Goal: Information Seeking & Learning: Learn about a topic

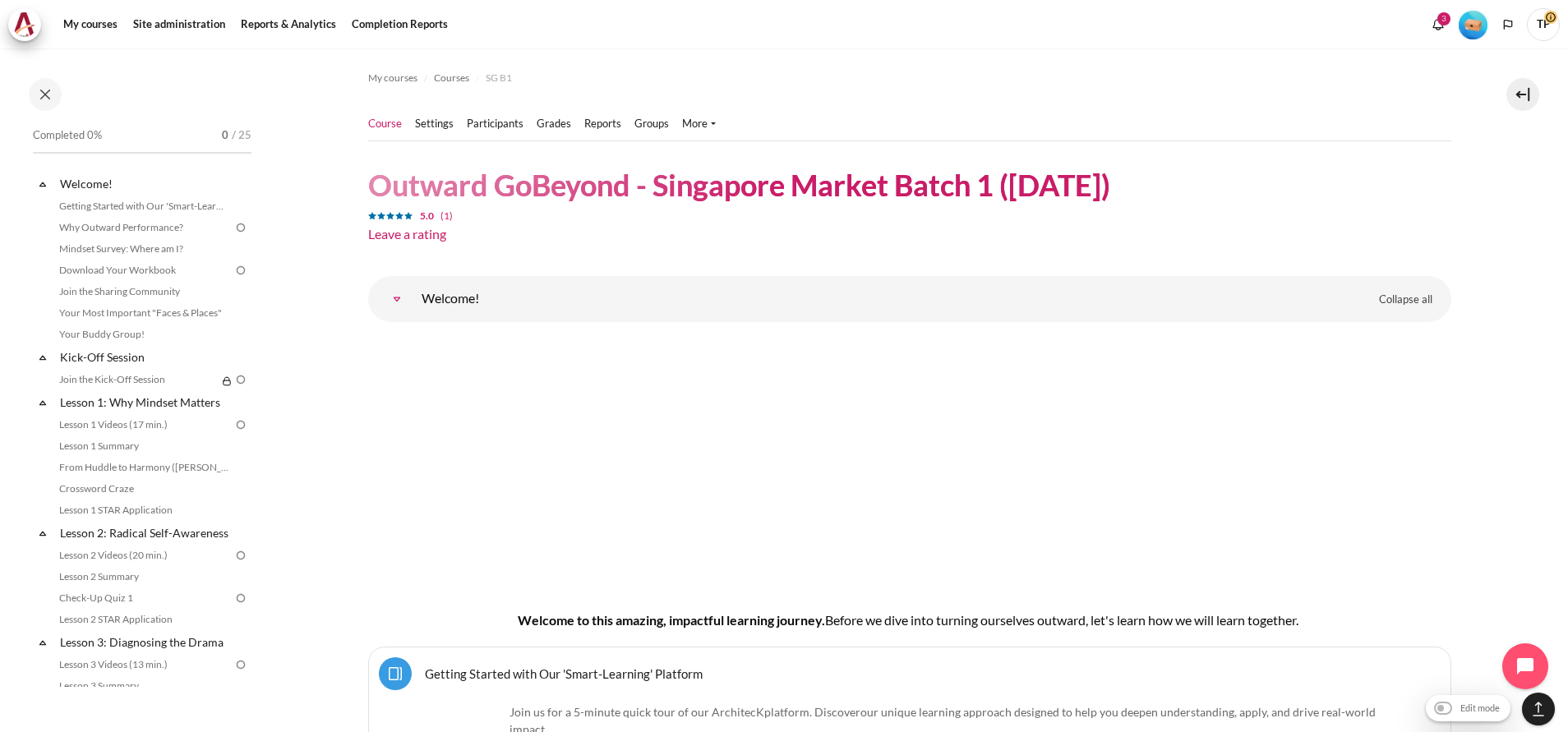
scroll to position [23142, 0]
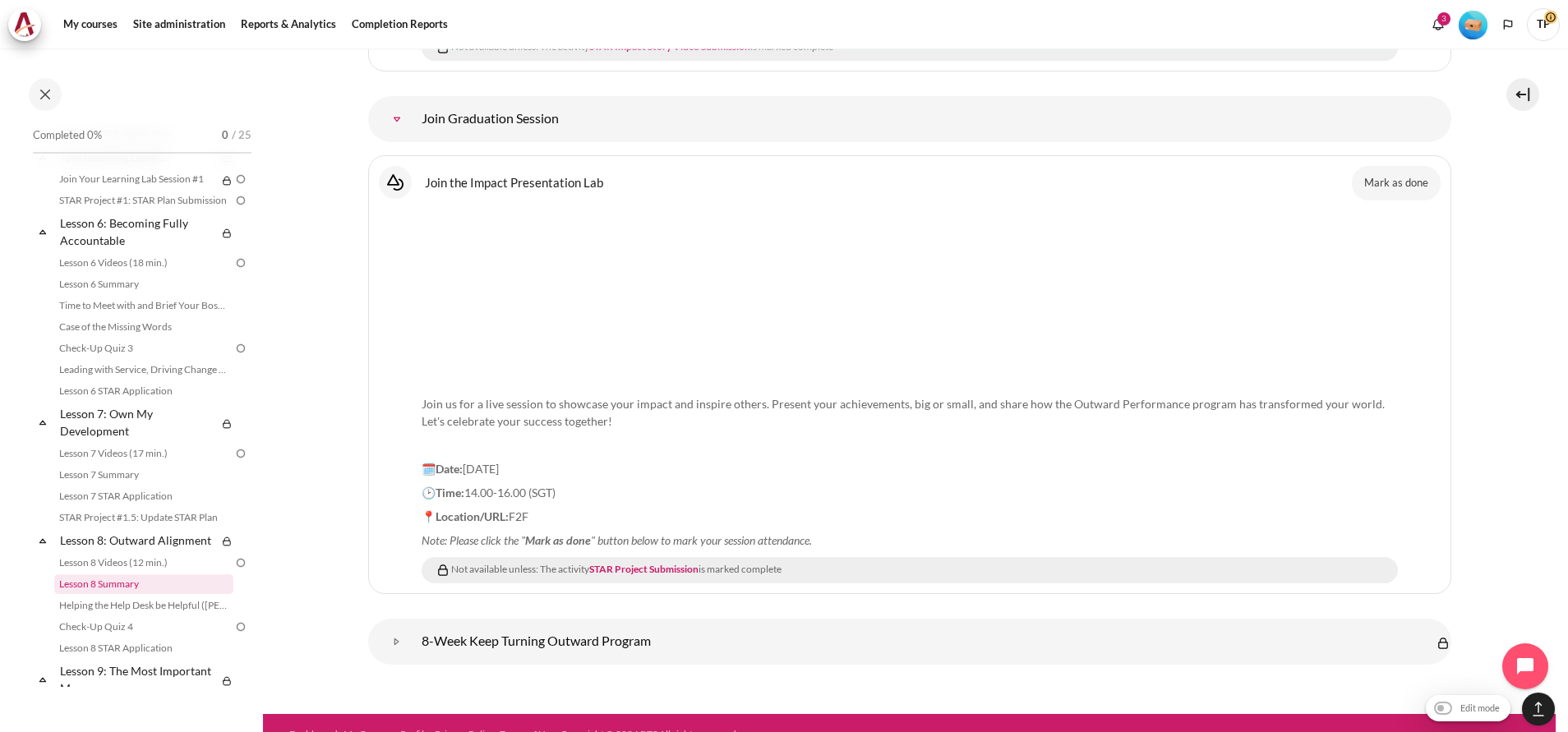
scroll to position [627, 0]
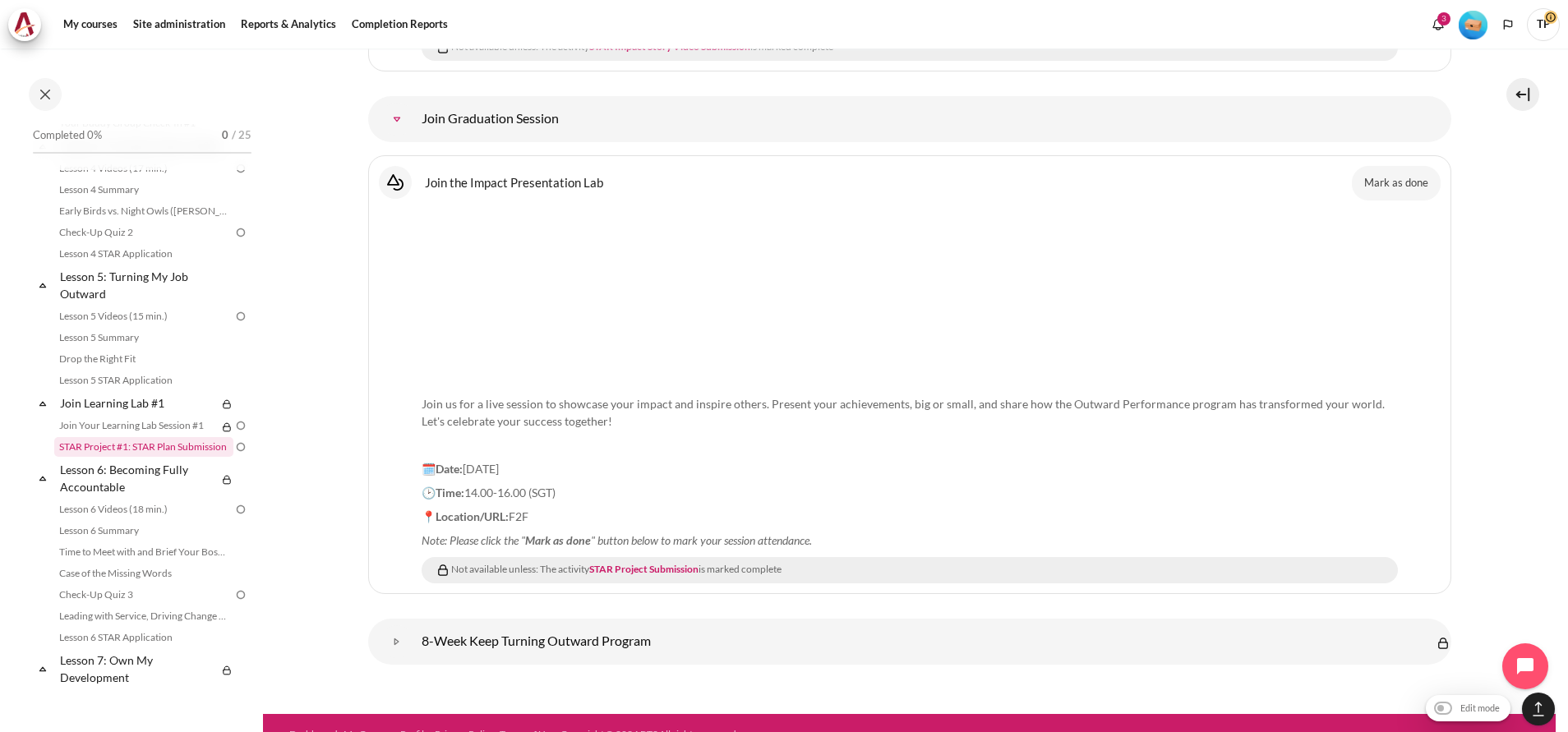
click at [116, 457] on link "STAR Project #1: STAR Plan Submission" at bounding box center [144, 447] width 180 height 20
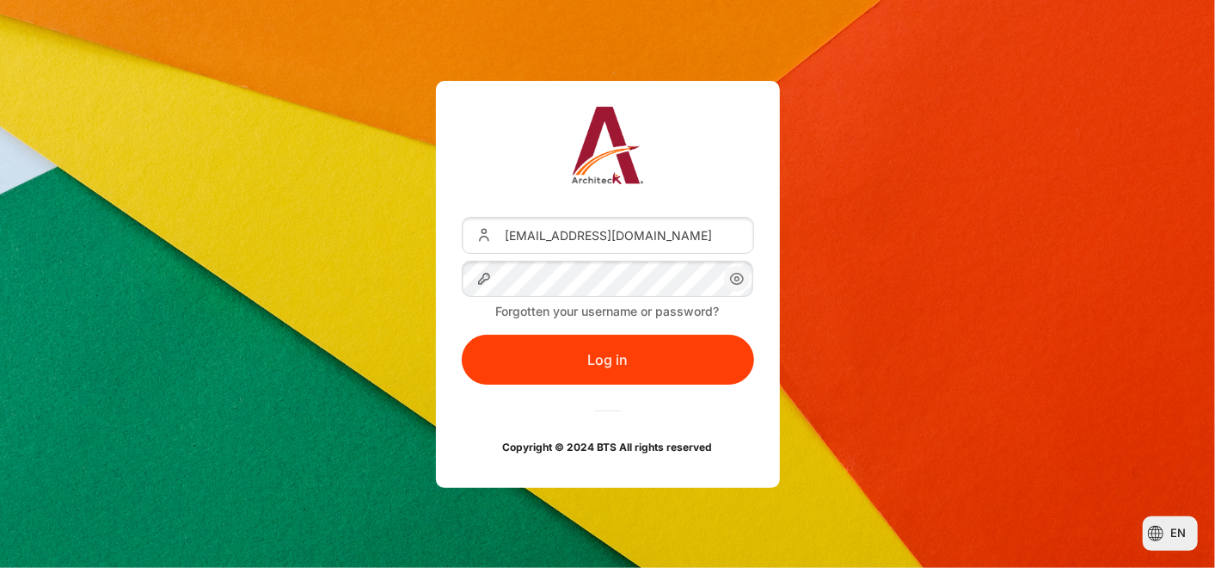
click at [566, 385] on div "Username or Email Address thanyaphon_p@seasiacenter.com Password Forgotten your…" at bounding box center [608, 284] width 292 height 354
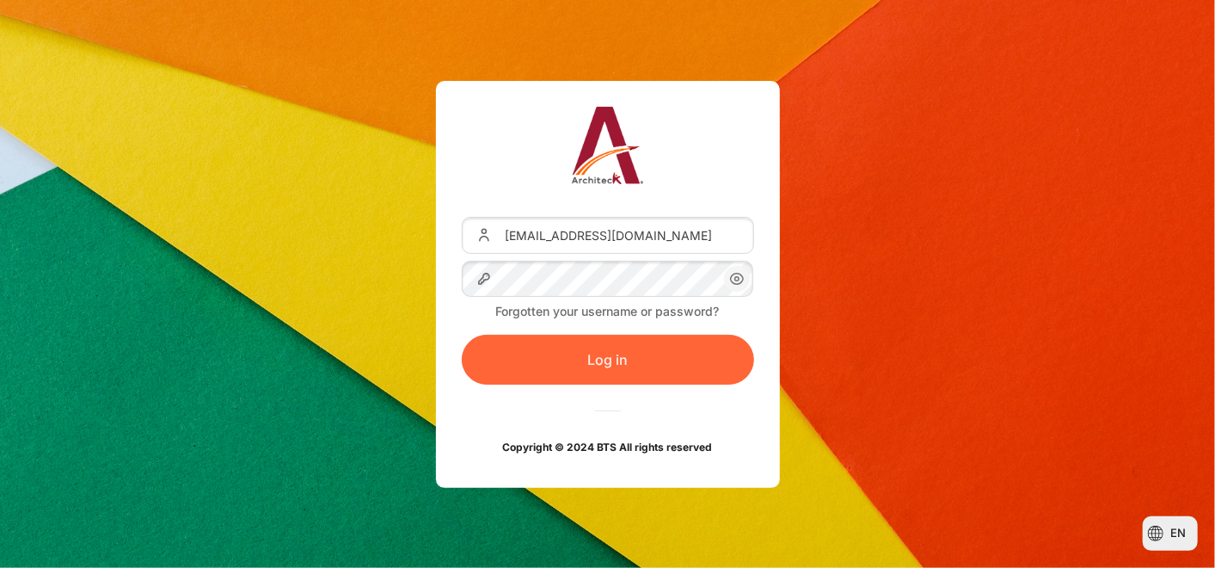
click at [585, 360] on button "Log in" at bounding box center [608, 360] width 292 height 50
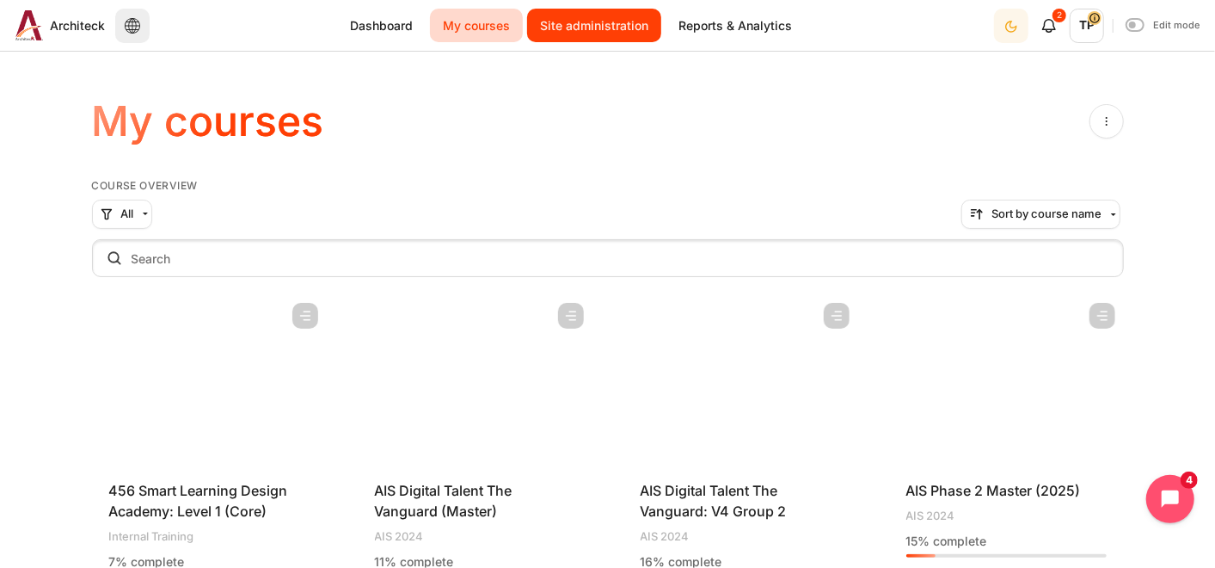
click at [618, 35] on link "Site administration" at bounding box center [594, 26] width 134 height 34
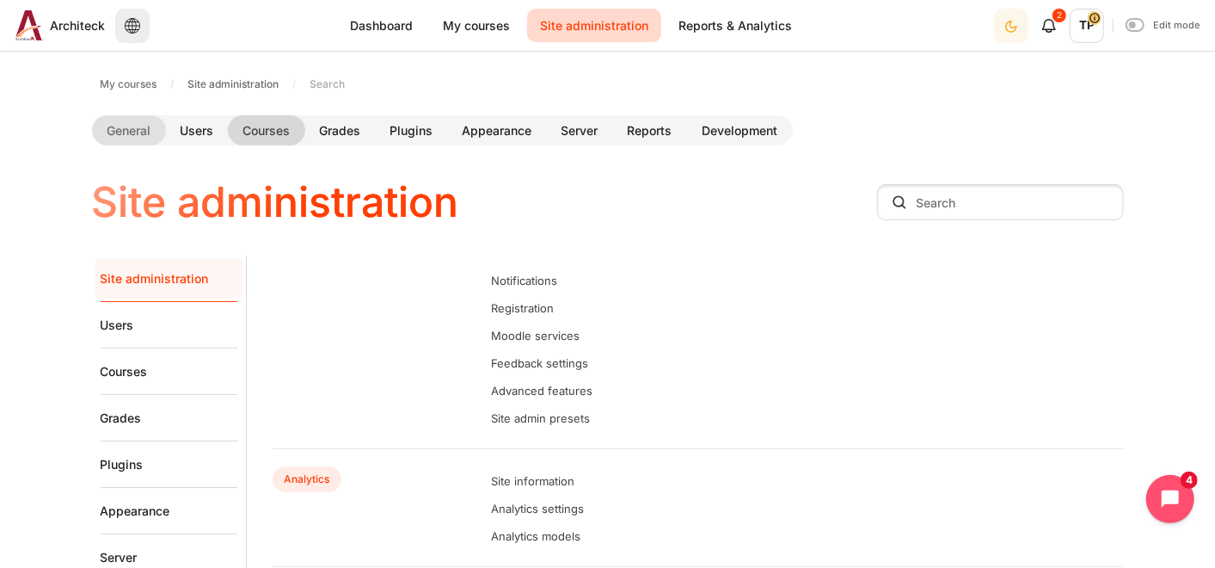
click at [249, 138] on link "Courses" at bounding box center [266, 130] width 77 height 30
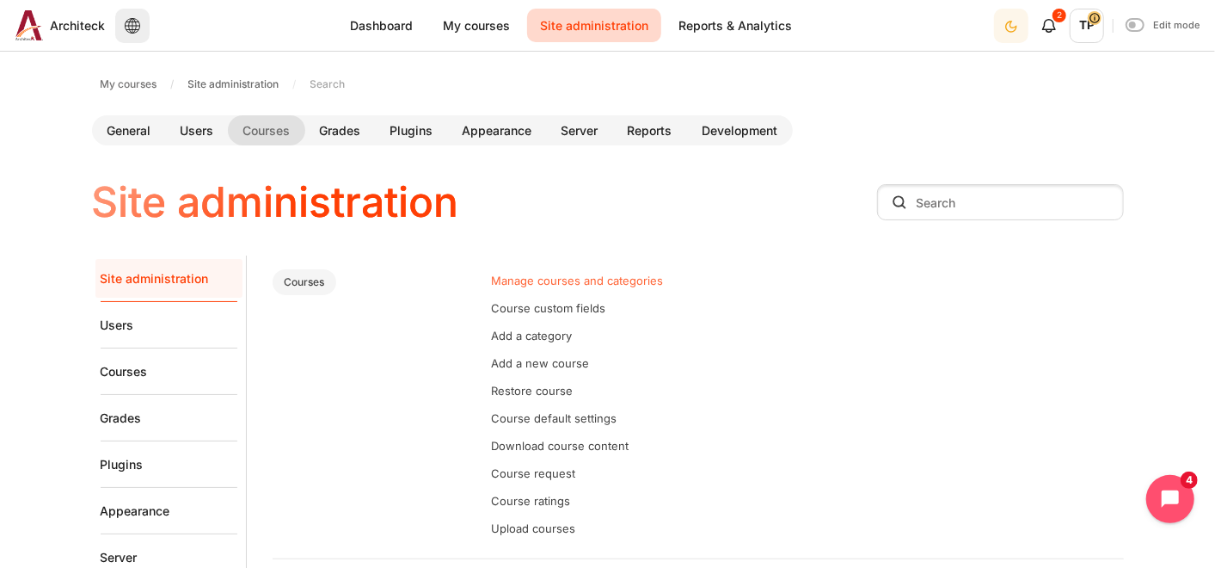
click at [575, 283] on link "Manage courses and categories" at bounding box center [578, 281] width 172 height 14
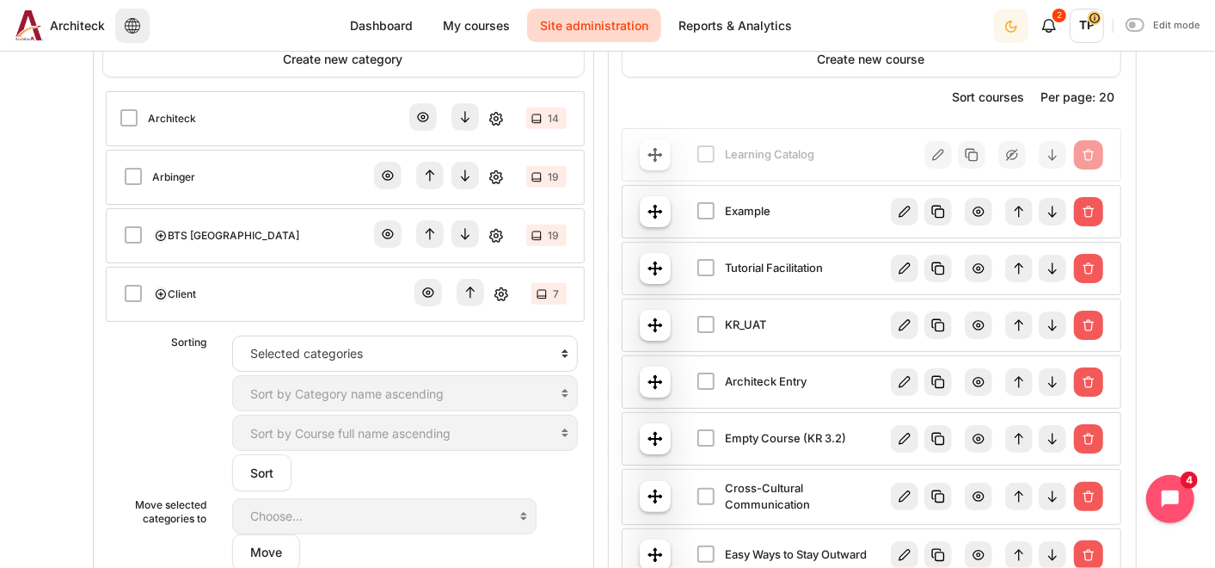
scroll to position [191, 0]
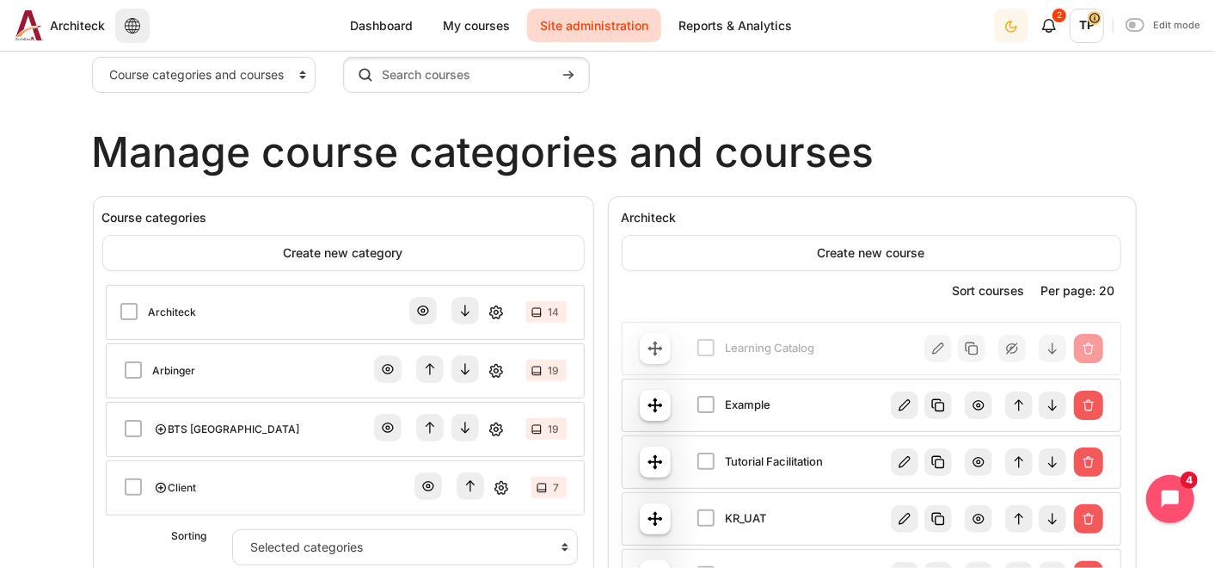
click at [170, 315] on link "Architeck" at bounding box center [173, 312] width 48 height 15
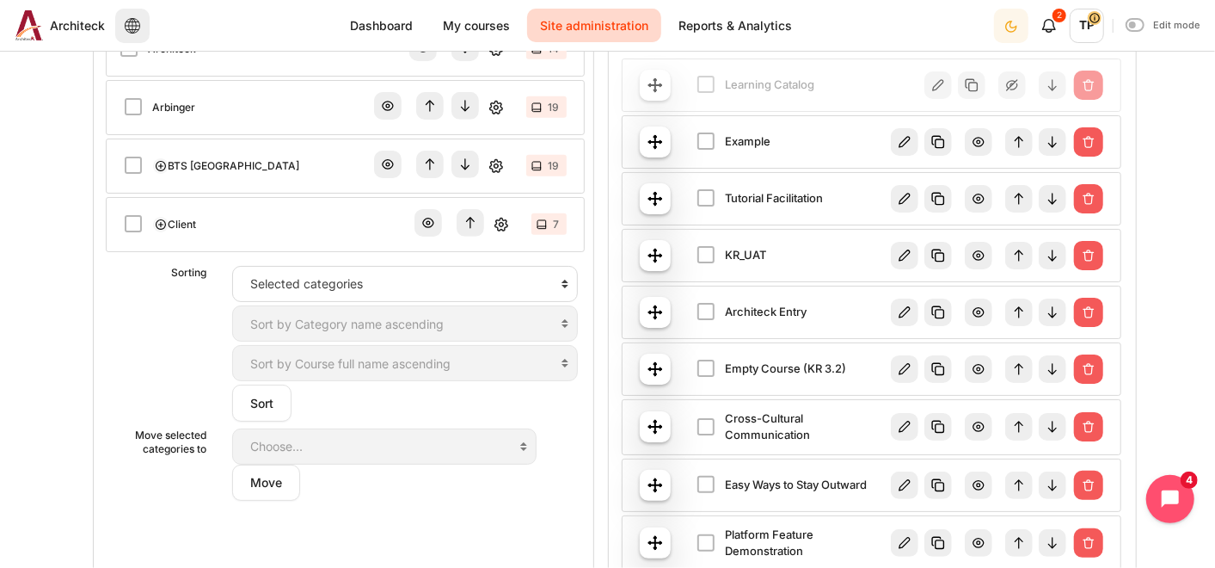
scroll to position [382, 0]
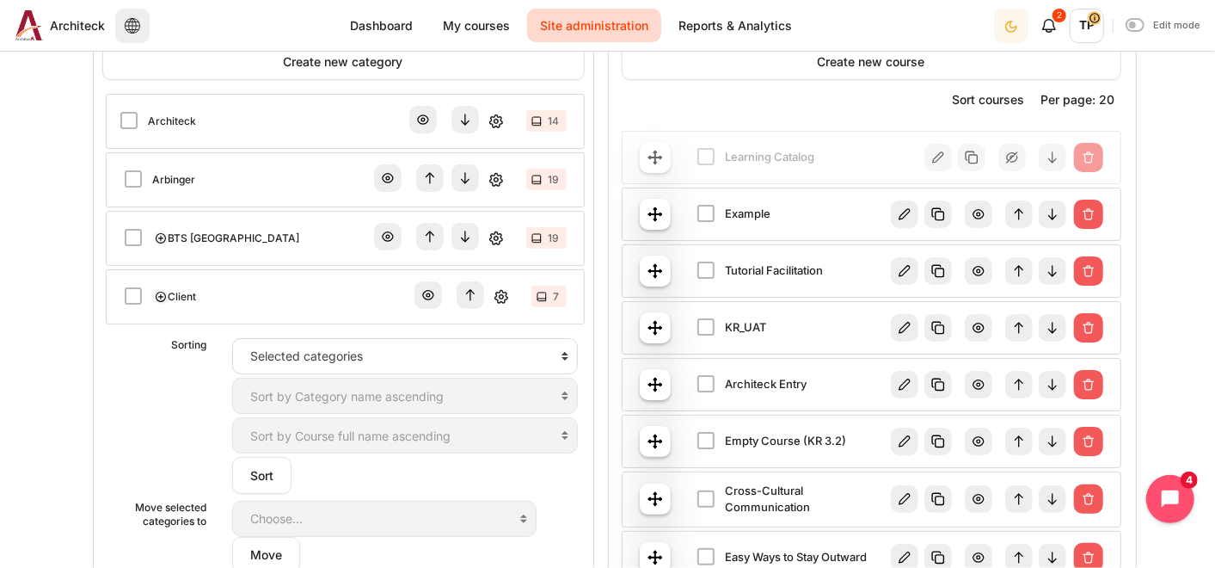
click at [176, 298] on link "Client" at bounding box center [183, 296] width 28 height 15
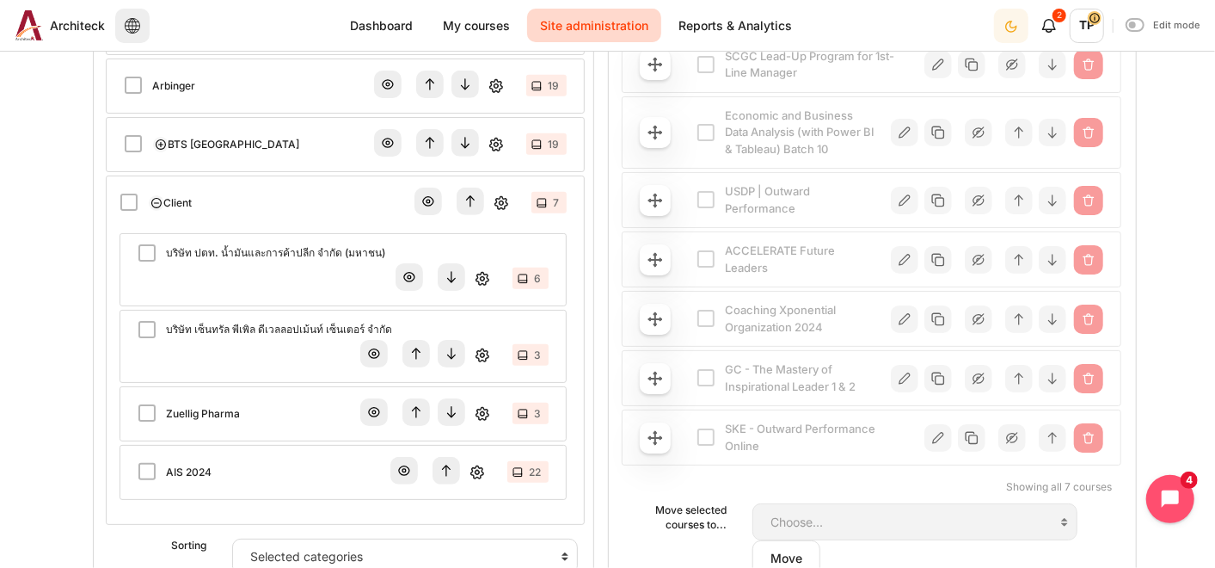
scroll to position [477, 0]
click at [901, 319] on img "Content" at bounding box center [905, 318] width 28 height 28
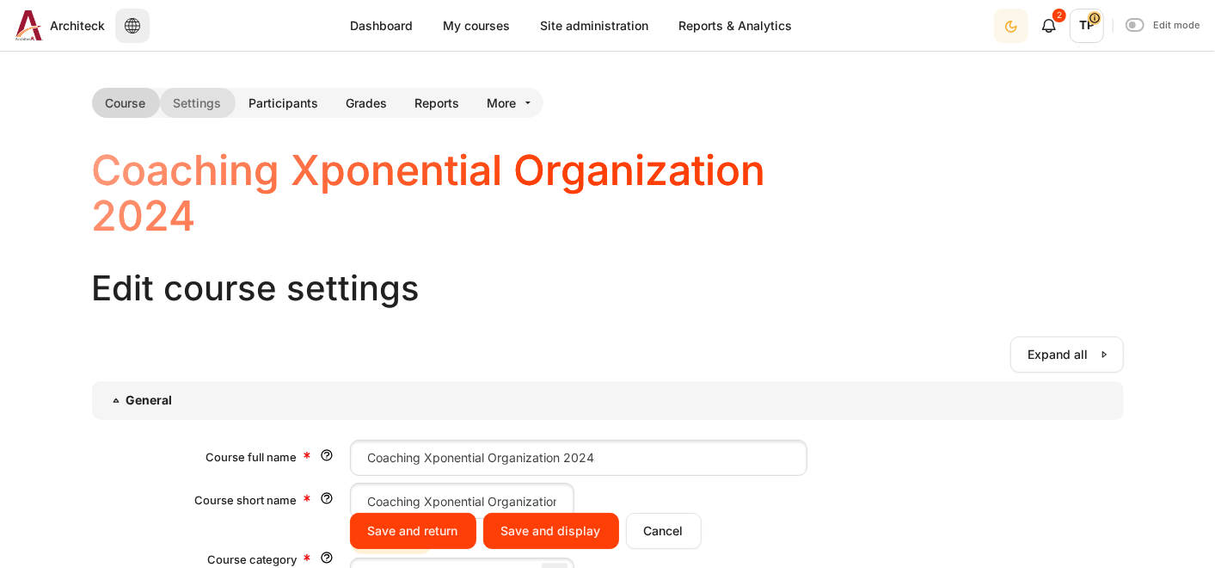
click at [136, 95] on link "Course" at bounding box center [126, 103] width 68 height 30
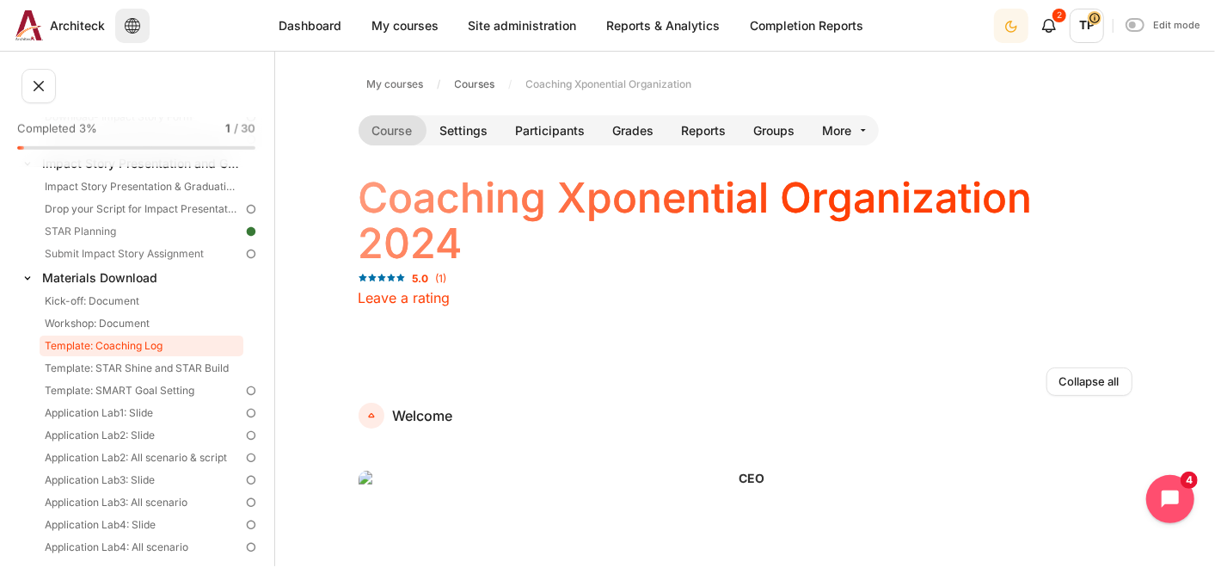
scroll to position [703, 0]
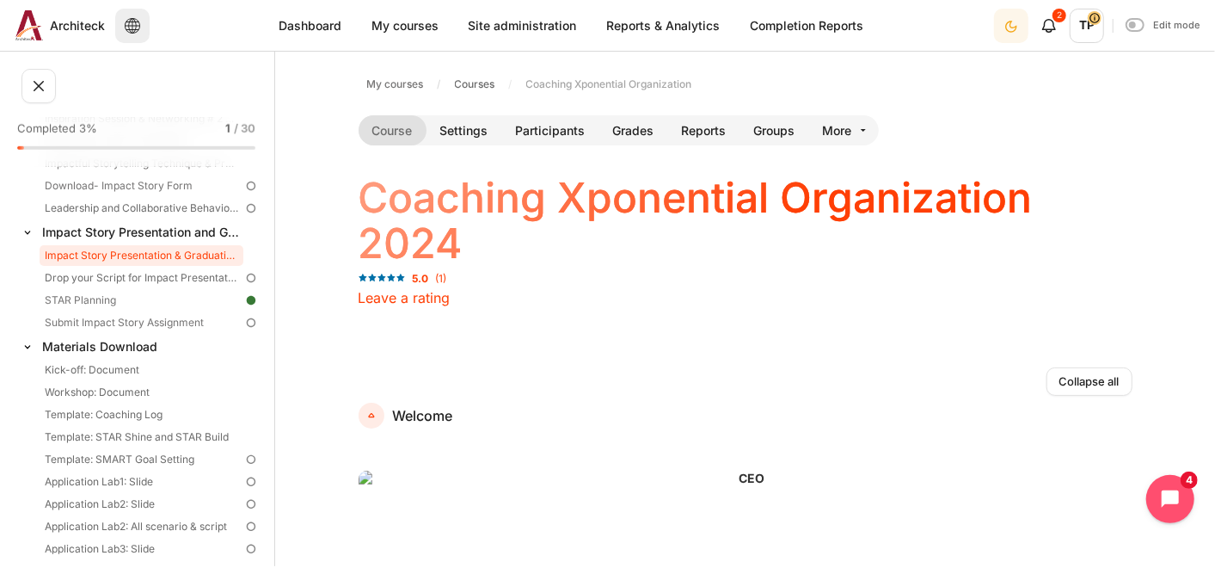
click at [115, 249] on link "Impact Story Presentation & Graduation Schedule" at bounding box center [142, 255] width 204 height 21
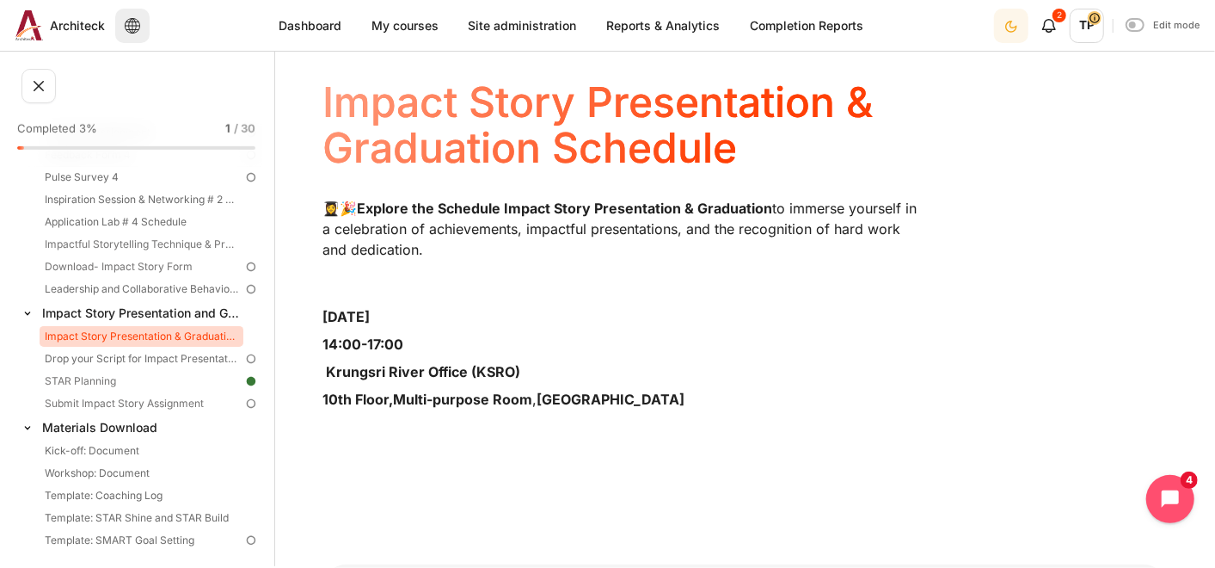
scroll to position [95, 0]
click at [73, 409] on link "Submit Impact Story Assignment" at bounding box center [142, 403] width 204 height 21
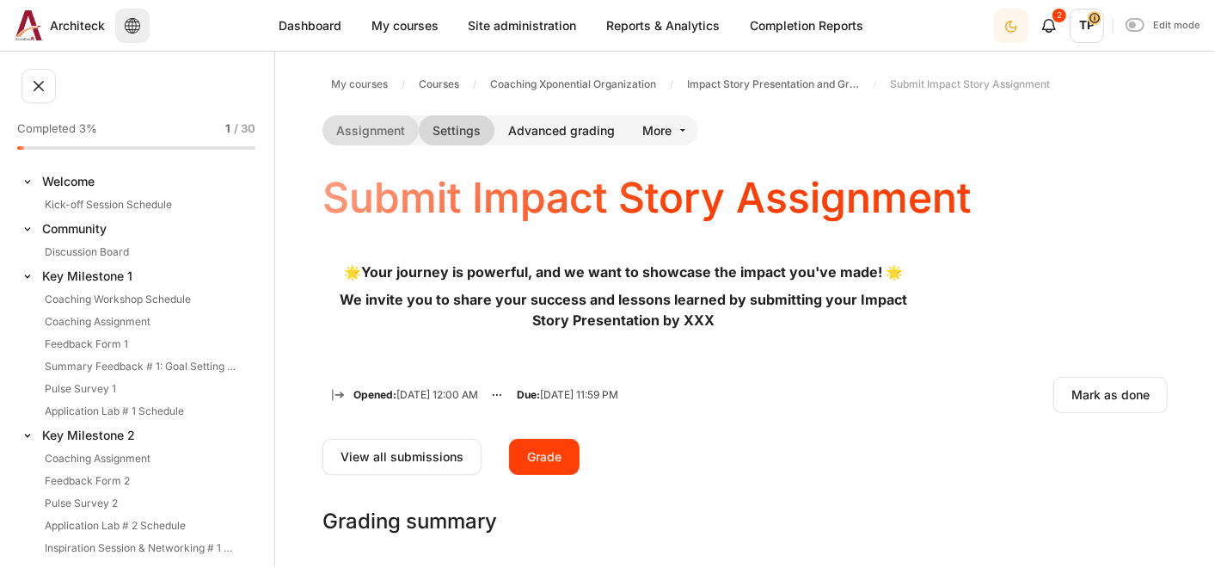
scroll to position [689, 0]
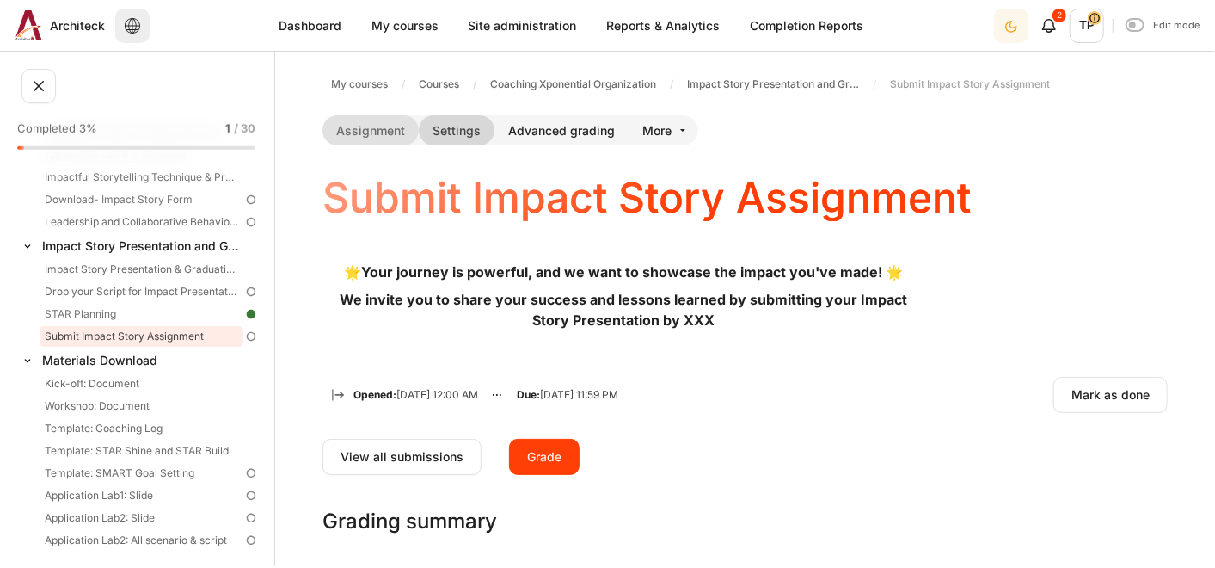
click at [451, 126] on link "Settings" at bounding box center [457, 130] width 76 height 30
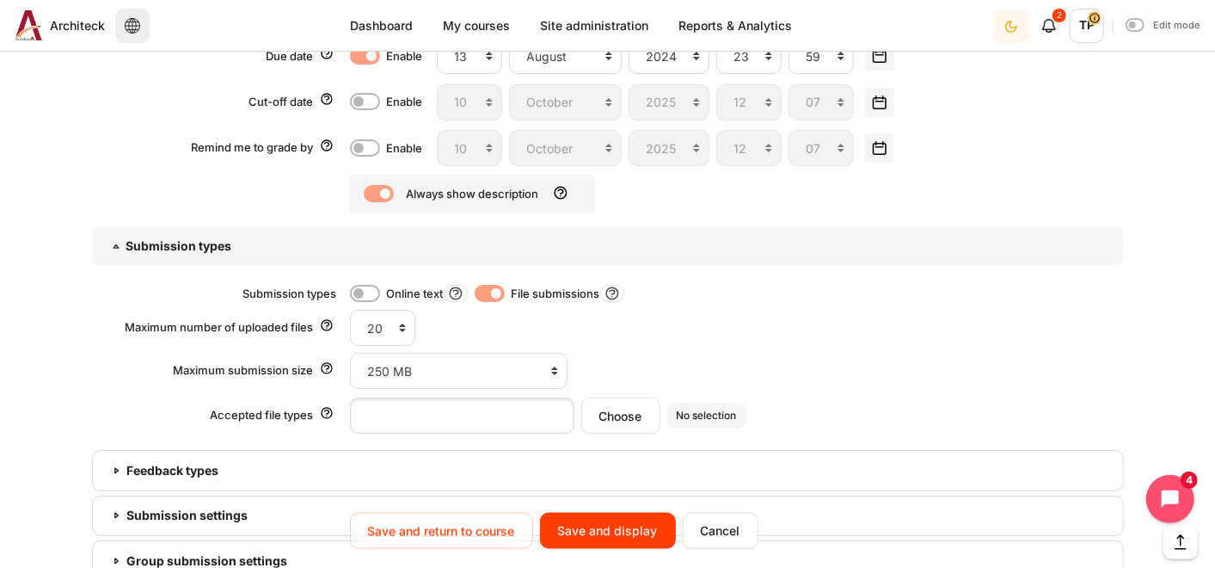
scroll to position [619, 0]
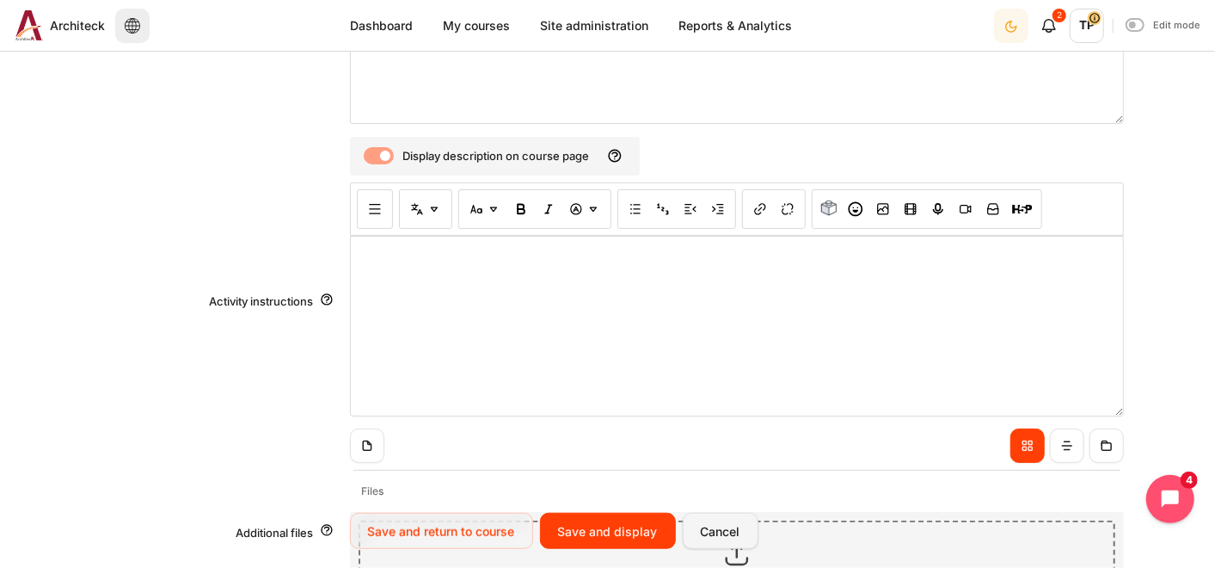
click at [711, 532] on input "Cancel" at bounding box center [721, 531] width 76 height 36
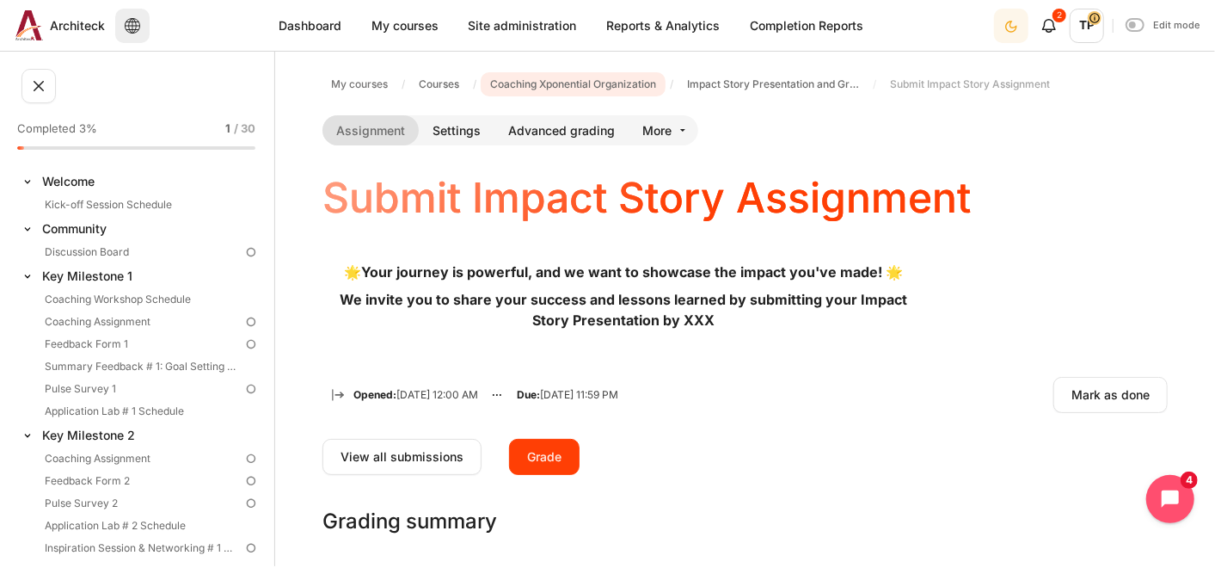
click at [641, 83] on span "Coaching Xponential Organization" at bounding box center [573, 84] width 166 height 15
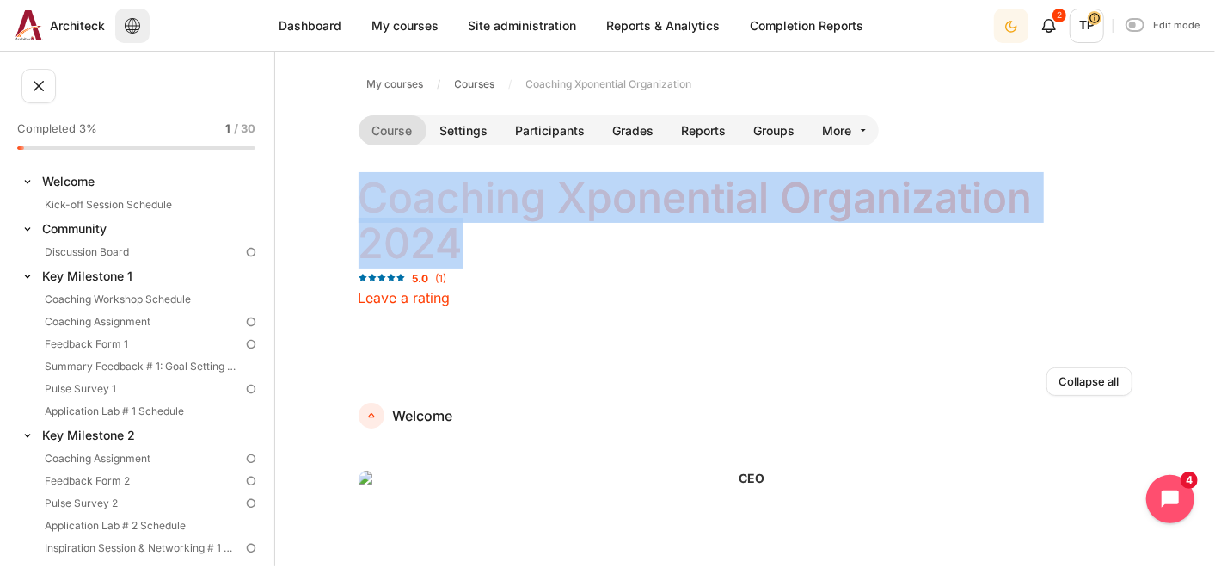
drag, startPoint x: 388, startPoint y: 184, endPoint x: 541, endPoint y: 238, distance: 162.4
click at [541, 238] on h1 "Coaching Xponential Organization 2024" at bounding box center [746, 220] width 774 height 91
copy h1 "Coaching Xponential Organization 2024"
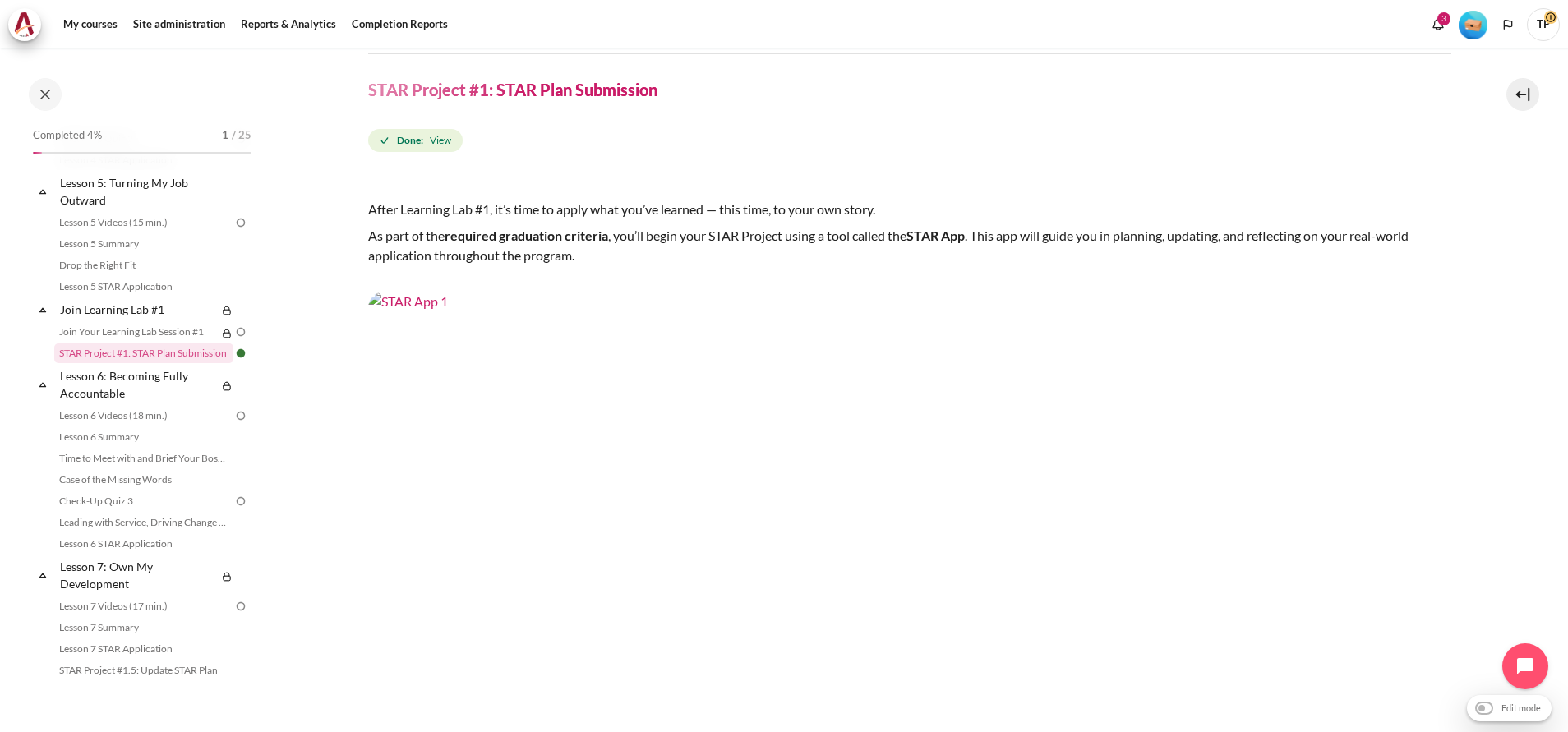
scroll to position [123, 0]
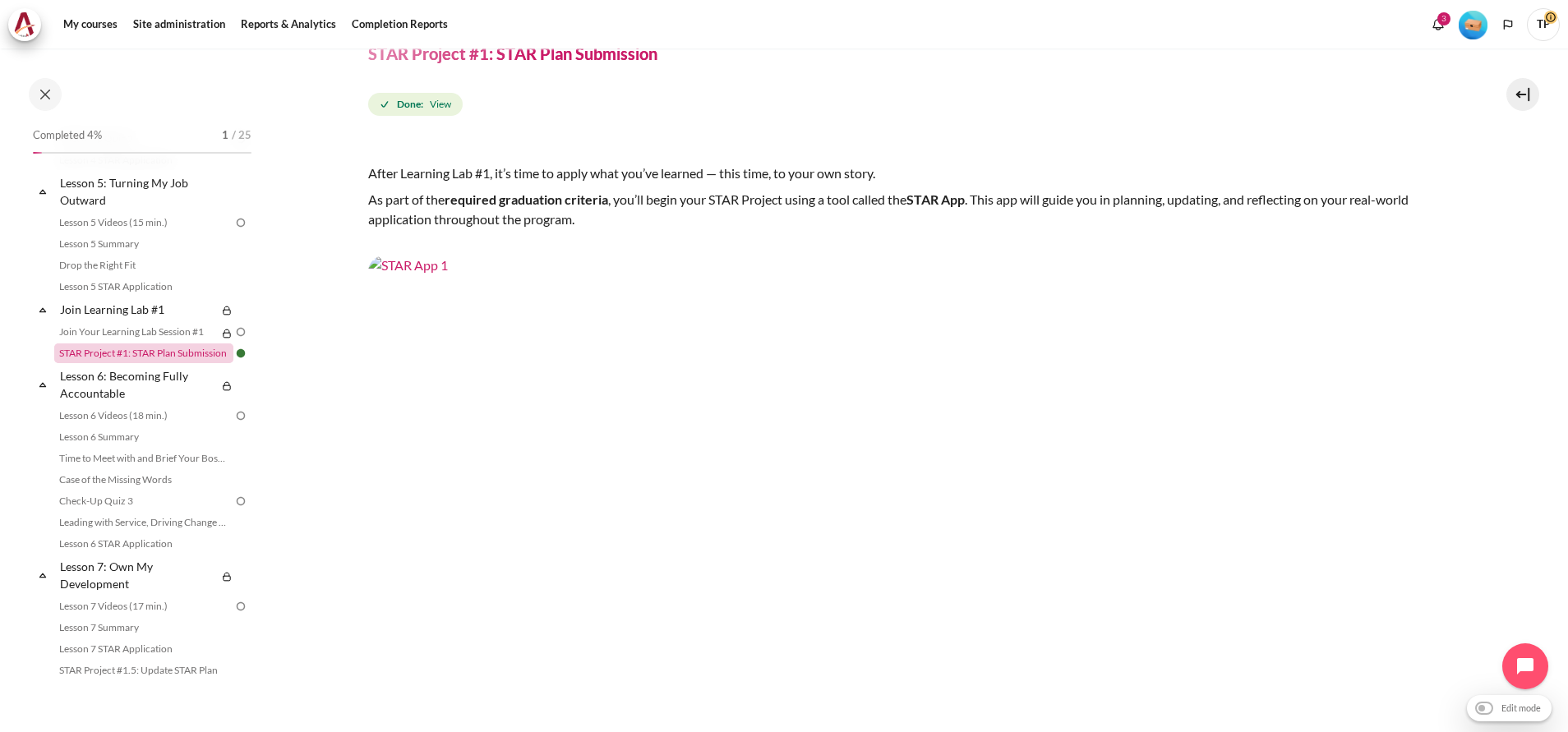
click at [85, 363] on link "STAR Project #1: STAR Plan Submission" at bounding box center [144, 354] width 180 height 20
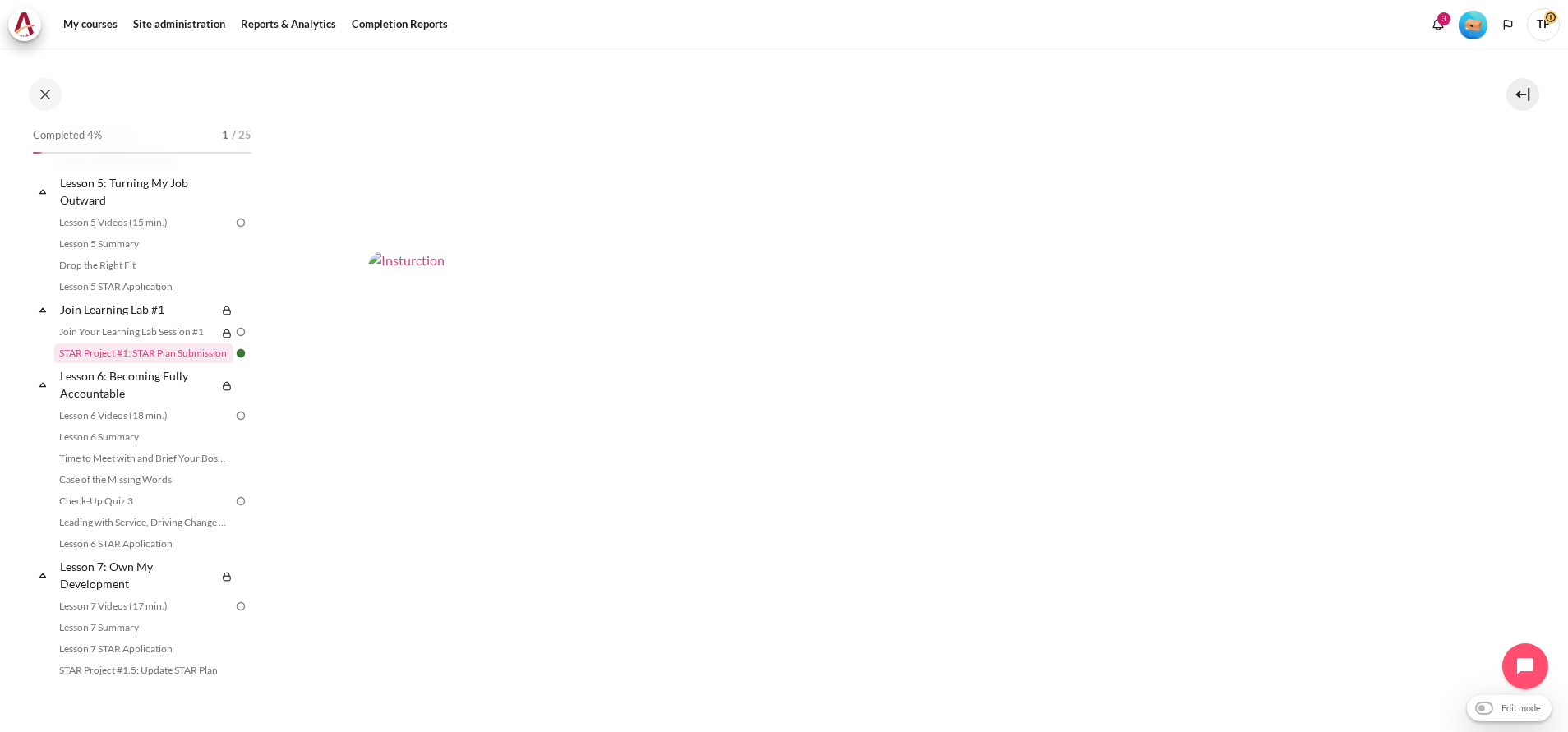
scroll to position [370, 0]
click at [778, 328] on img "Content" at bounding box center [910, 312] width 1084 height 609
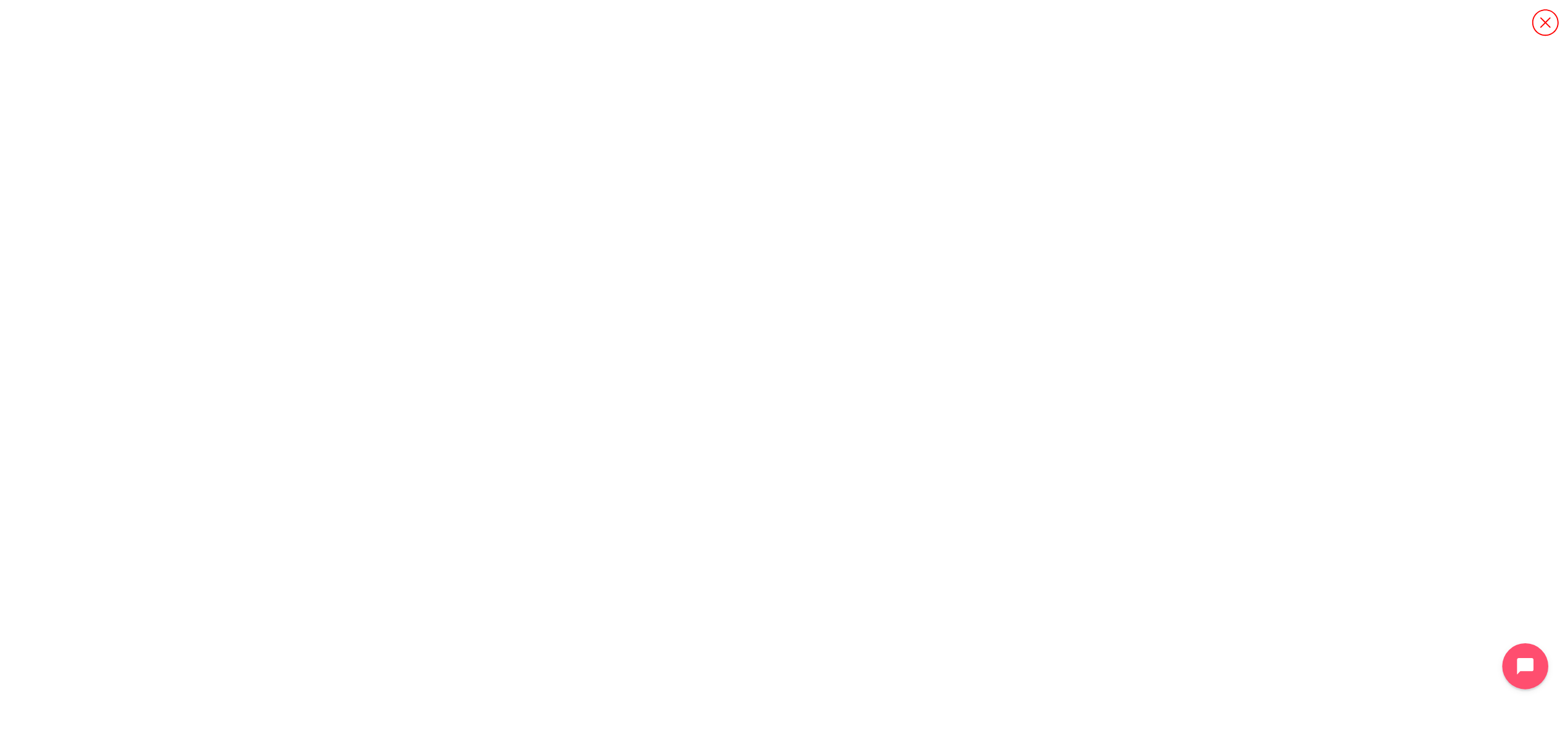
scroll to position [1223, 0]
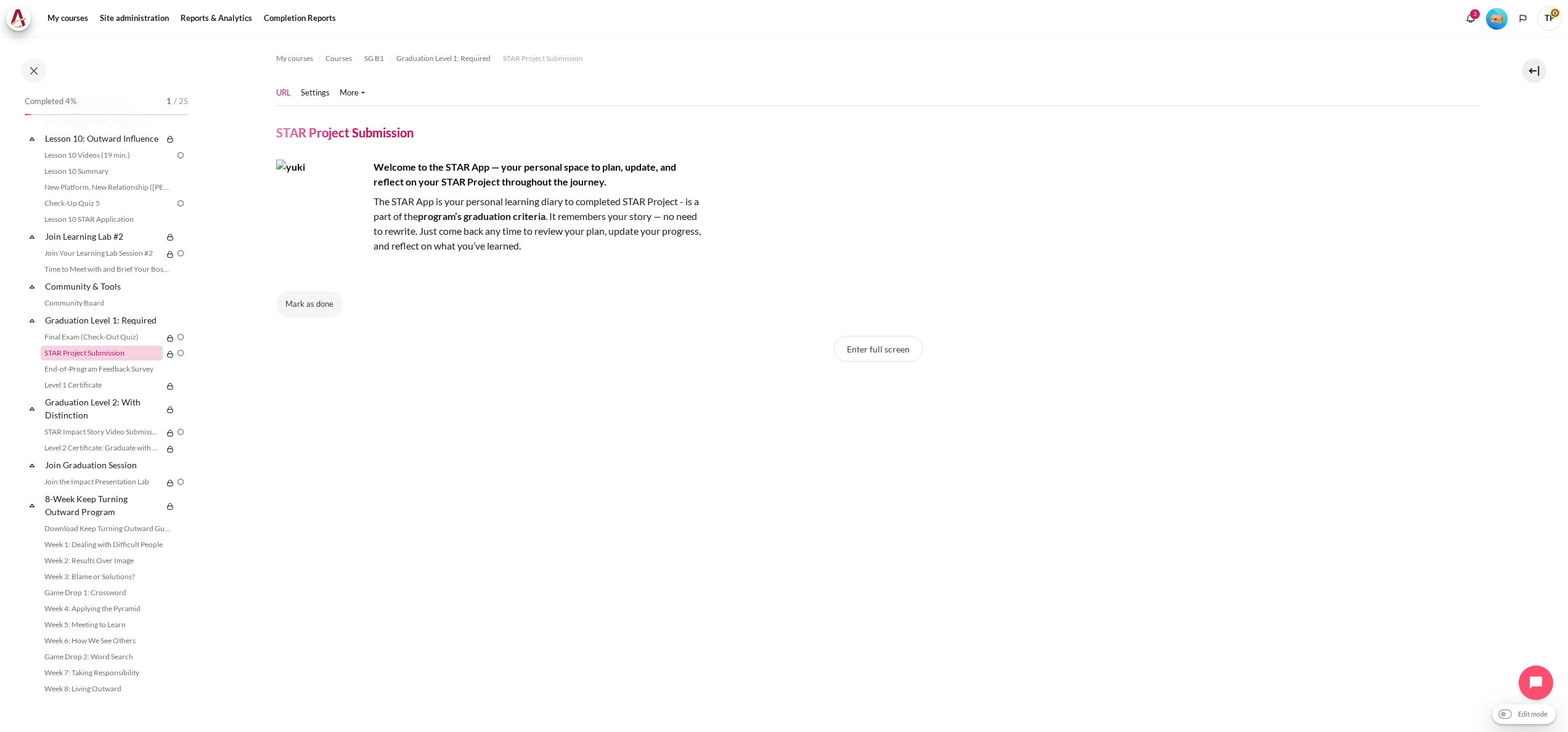
click at [82, 357] on link "STAR Project Submission" at bounding box center [102, 353] width 122 height 15
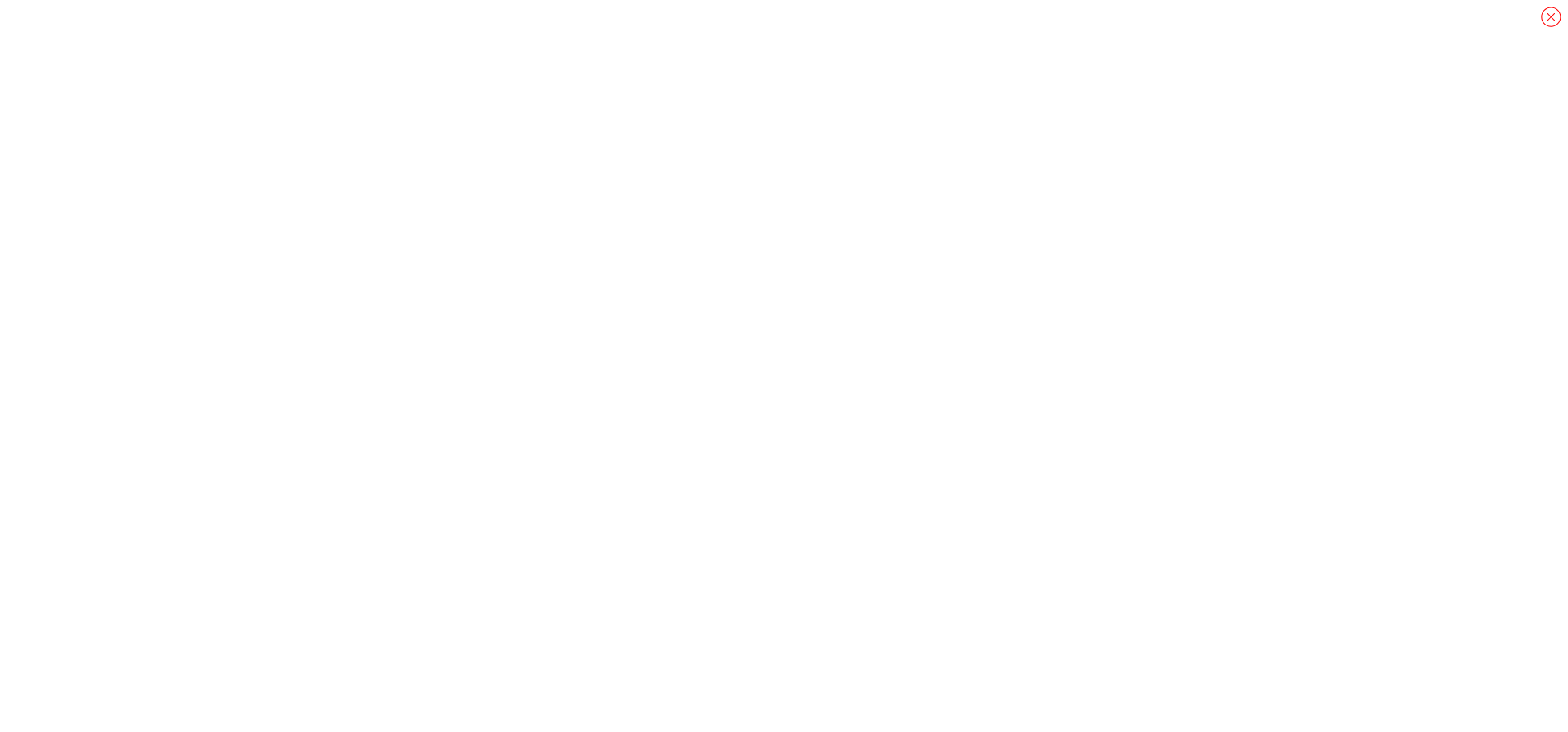
scroll to position [1577, 0]
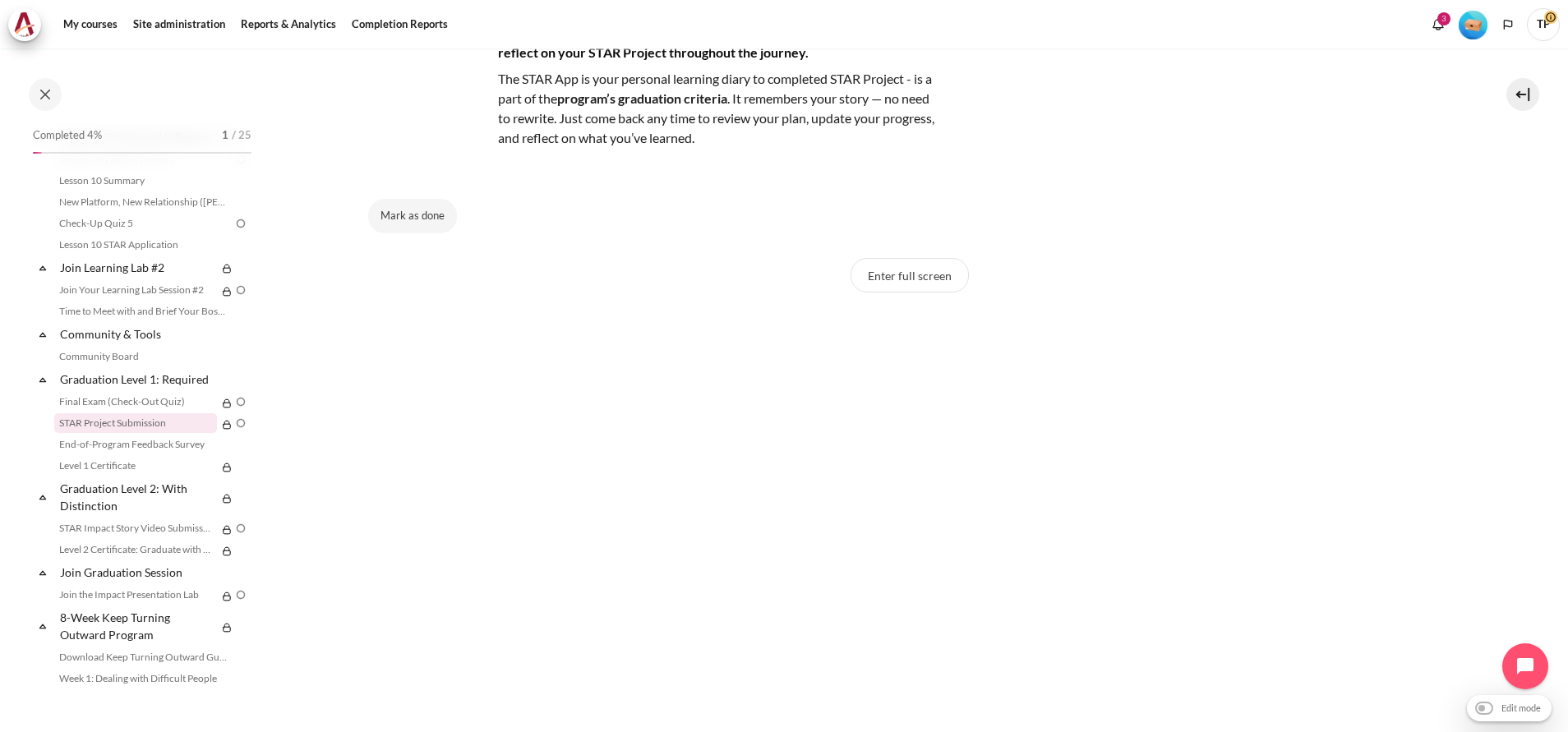
scroll to position [247, 0]
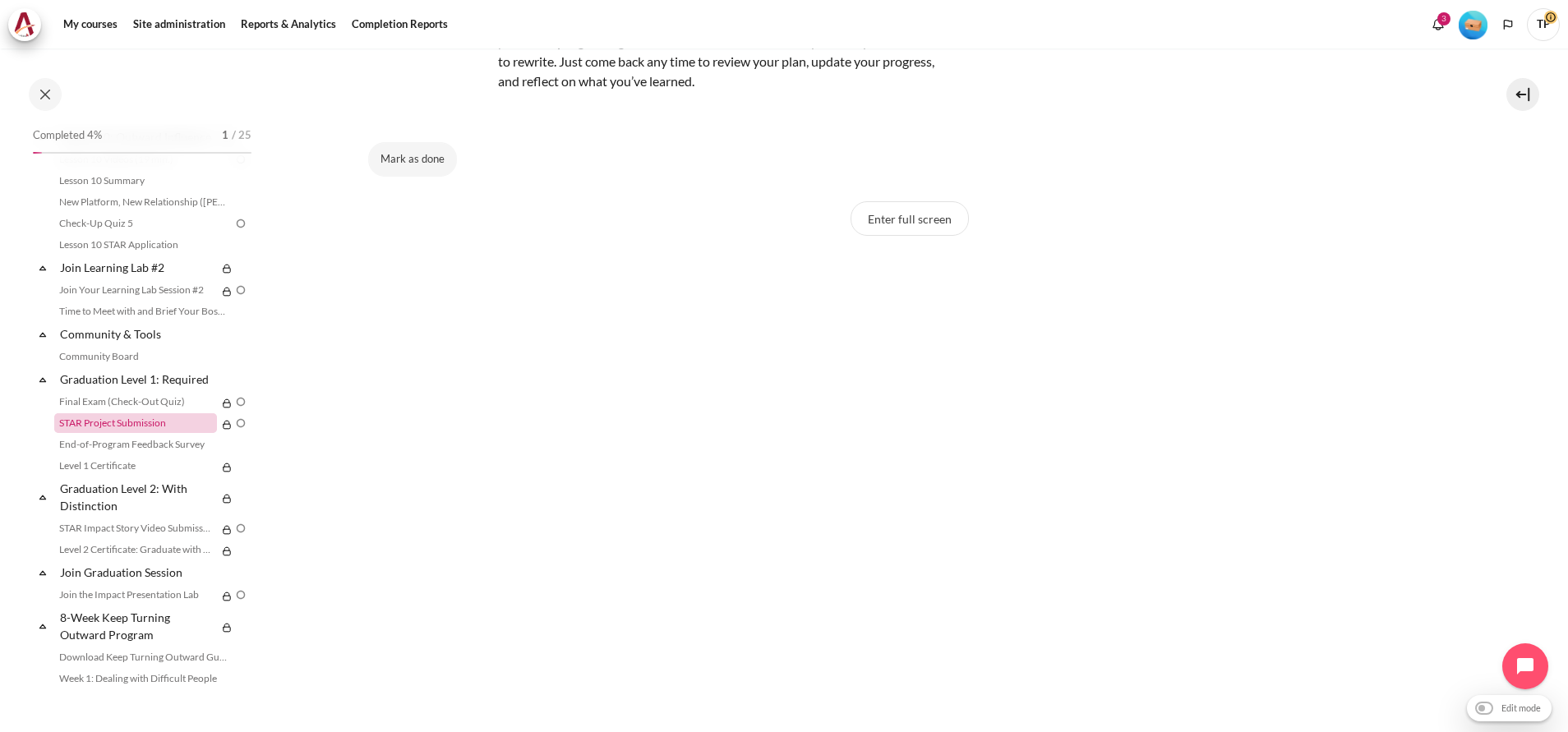
click at [104, 433] on link "STAR Project Submission" at bounding box center [136, 423] width 162 height 20
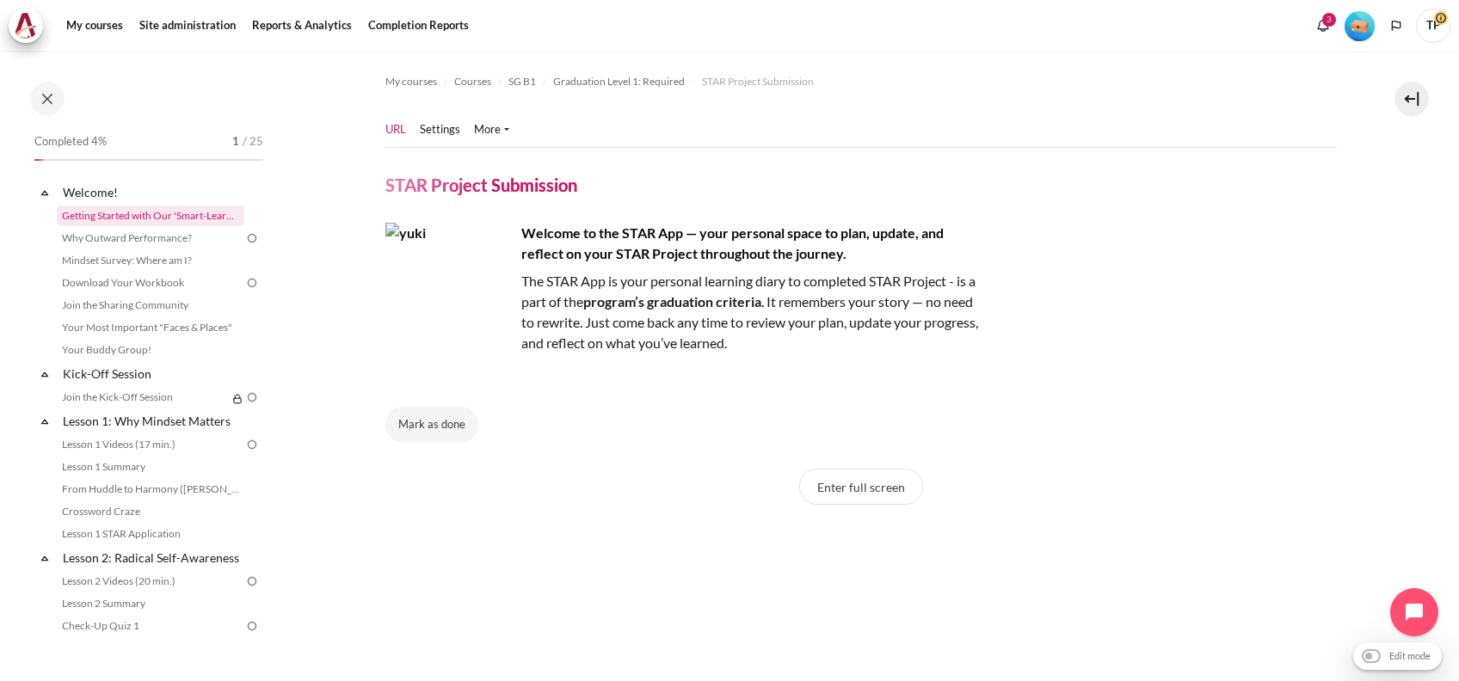
click at [89, 214] on link "Getting Started with Our 'Smart-Learning' Platform" at bounding box center [151, 216] width 188 height 21
